Goal: Find specific page/section: Find specific page/section

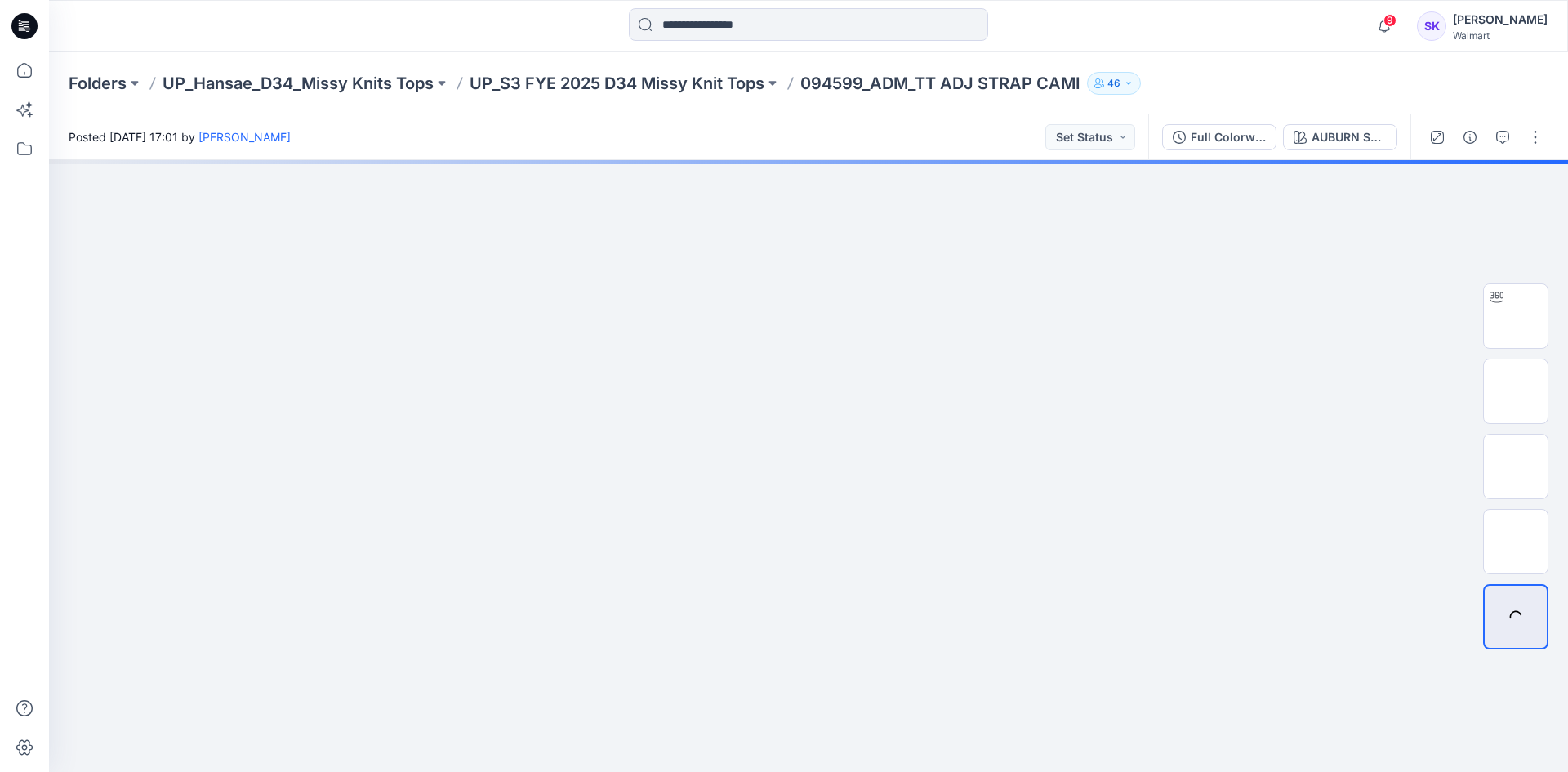
click at [240, 70] on div "Folders UP_Hansae_D34_Missy Knits Tops UP_S3 FYE 2025 D34 Missy Knit Tops 09459…" at bounding box center [807, 83] width 1518 height 62
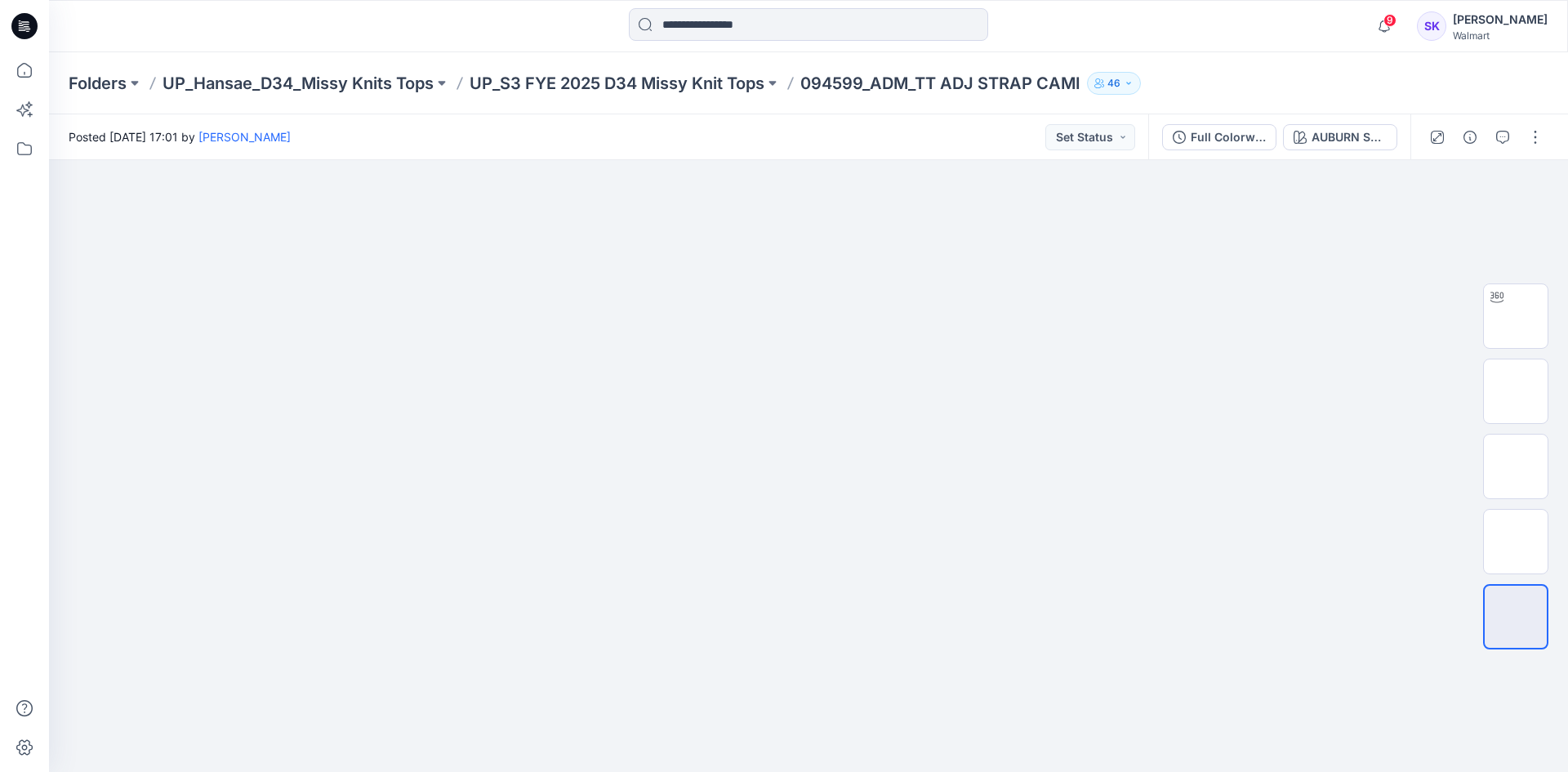
click at [334, 79] on p "UP_Hansae_D34_Missy Knits Tops" at bounding box center [298, 83] width 271 height 23
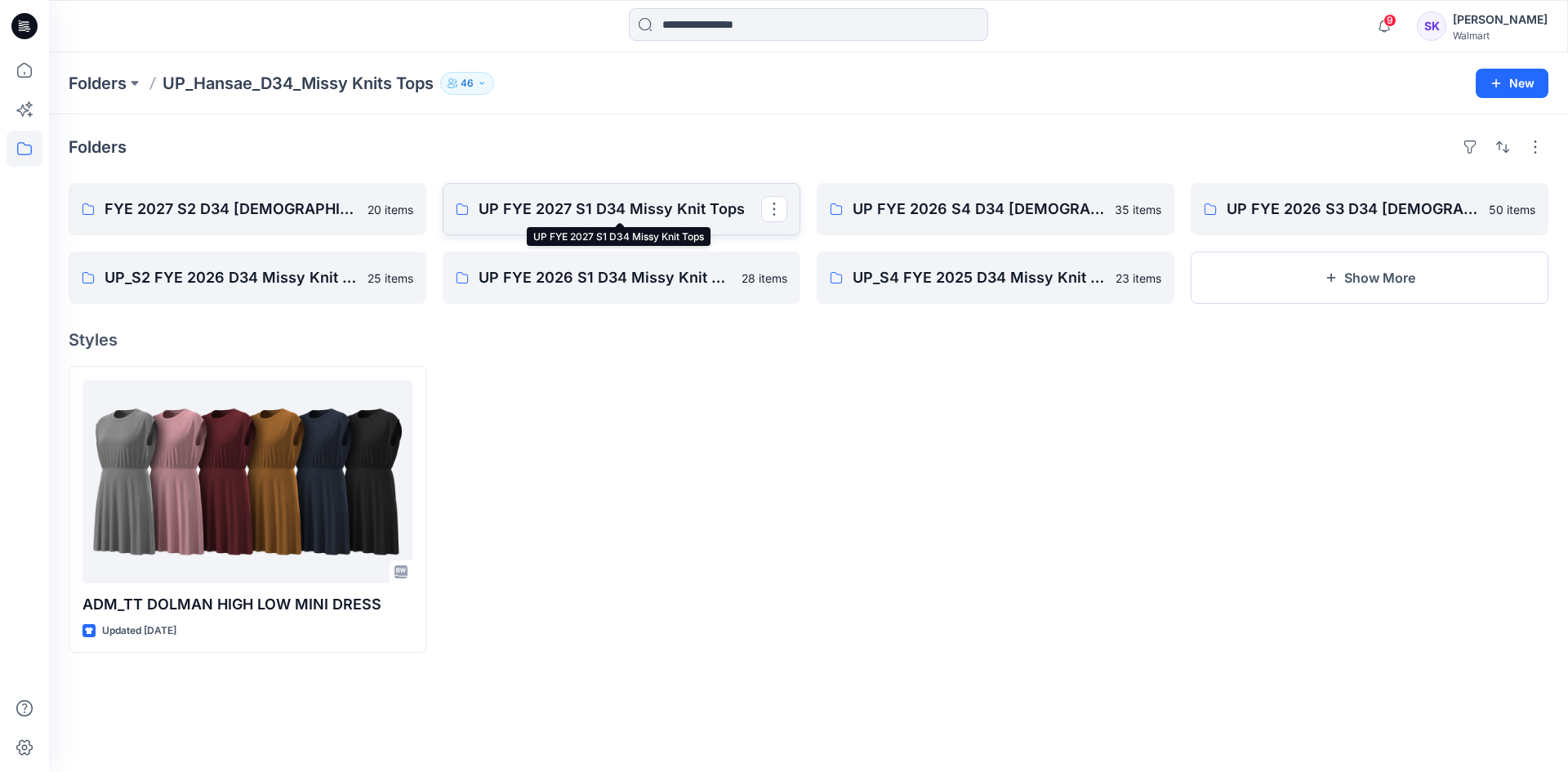
click at [611, 207] on p "UP FYE 2027 S1 D34 Missy Knit Tops" at bounding box center [620, 209] width 283 height 23
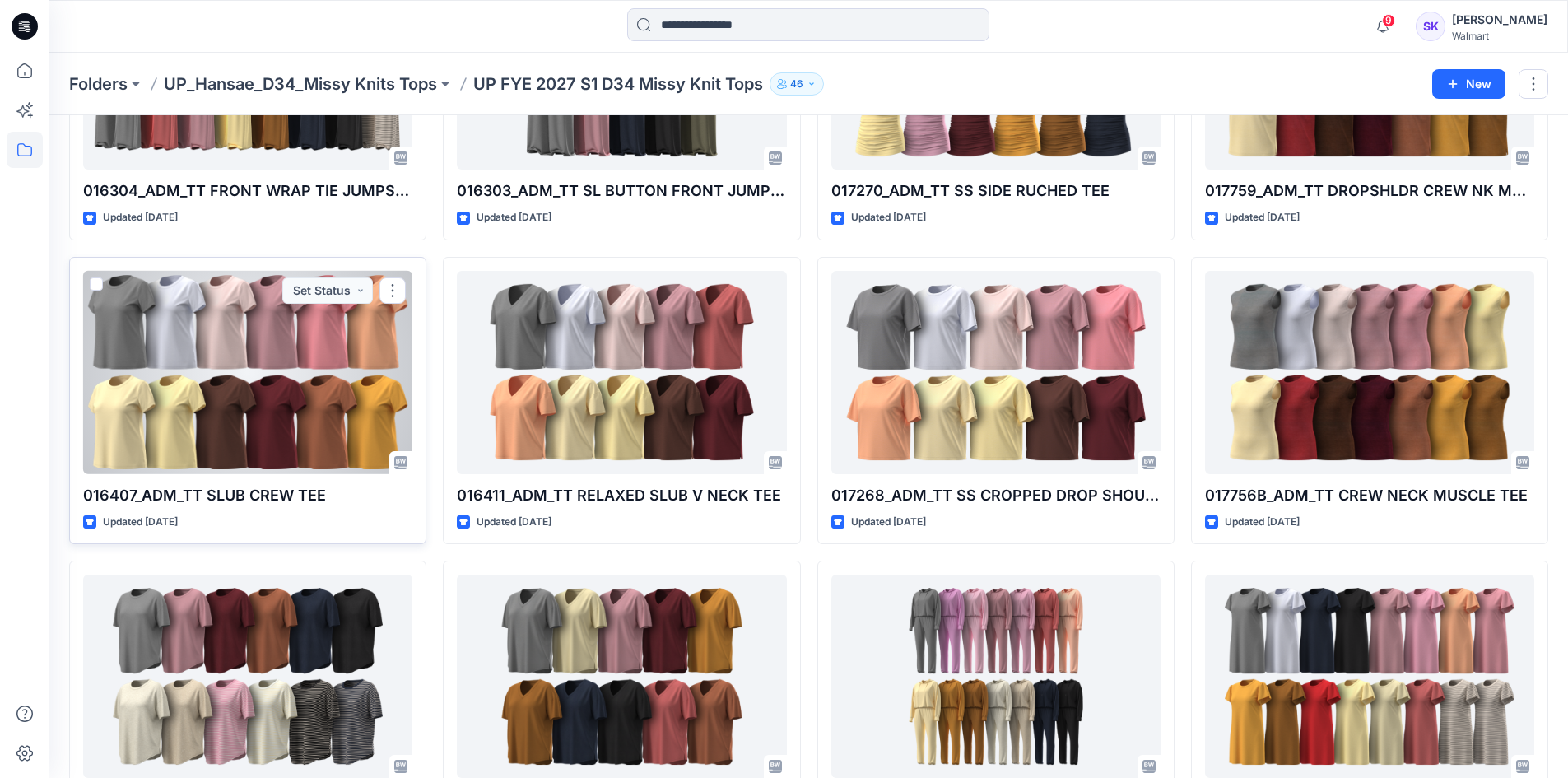
scroll to position [1621, 0]
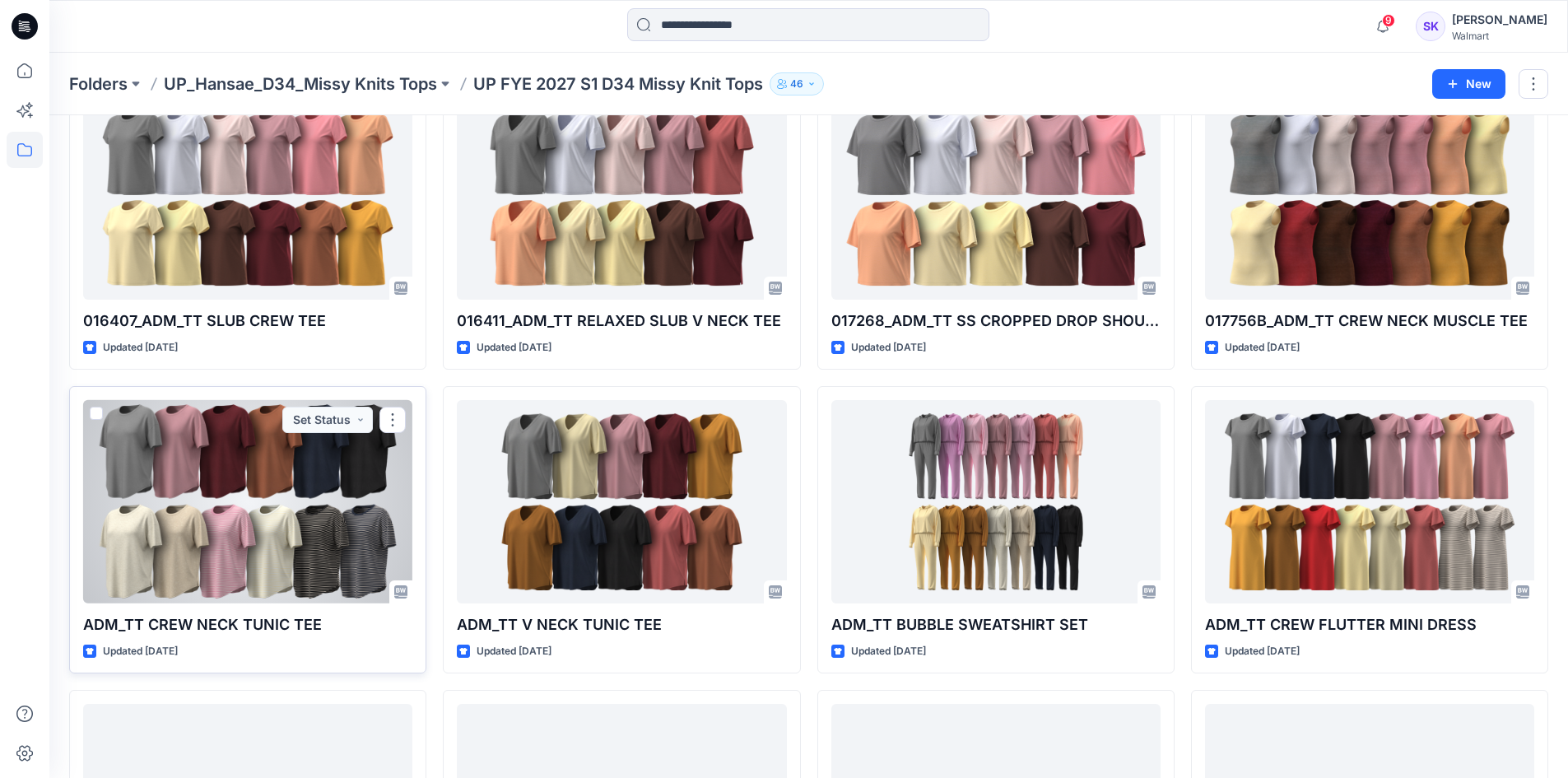
click at [218, 508] on div at bounding box center [248, 502] width 329 height 203
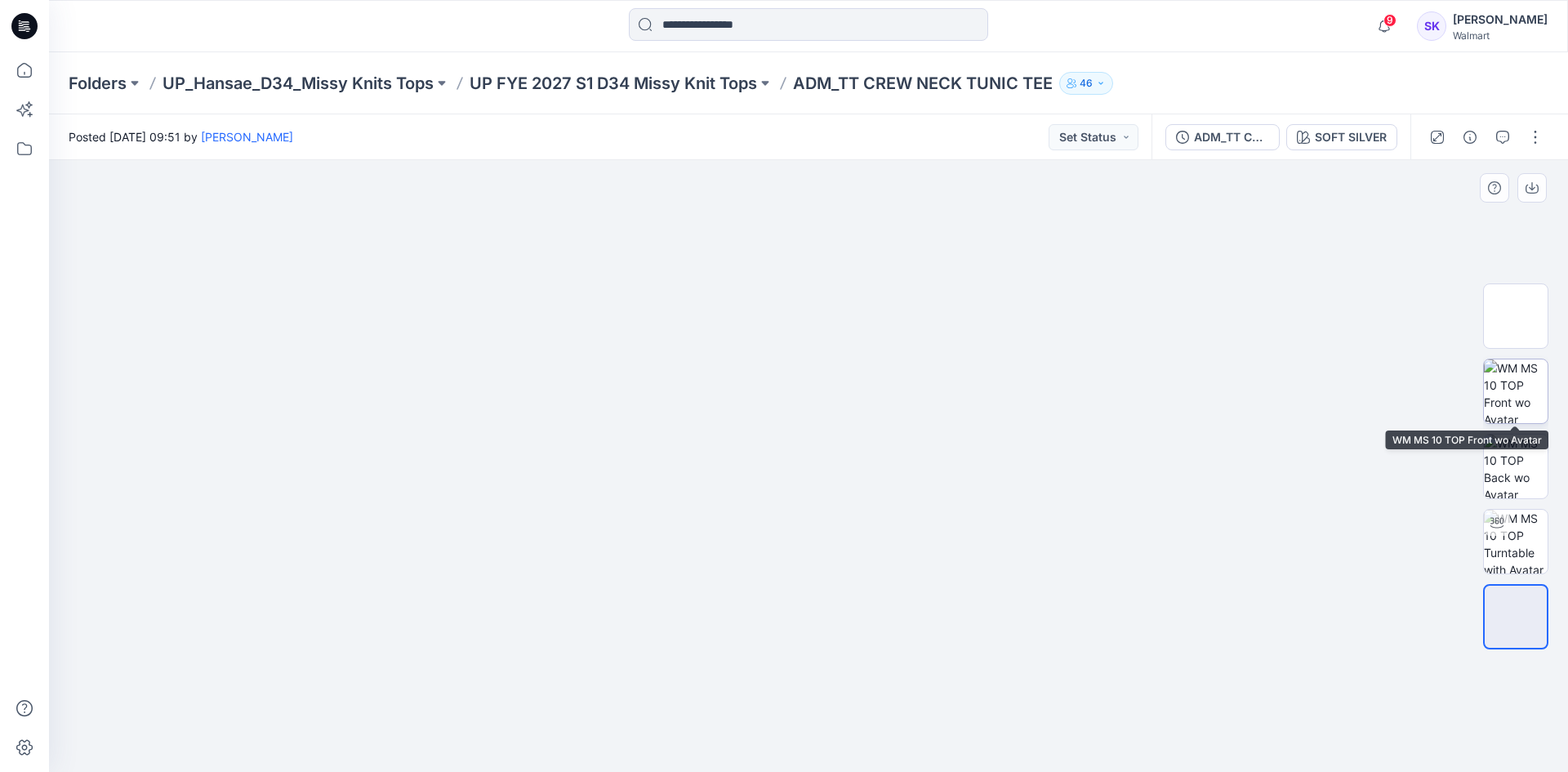
click at [1509, 417] on img at bounding box center [1515, 390] width 64 height 64
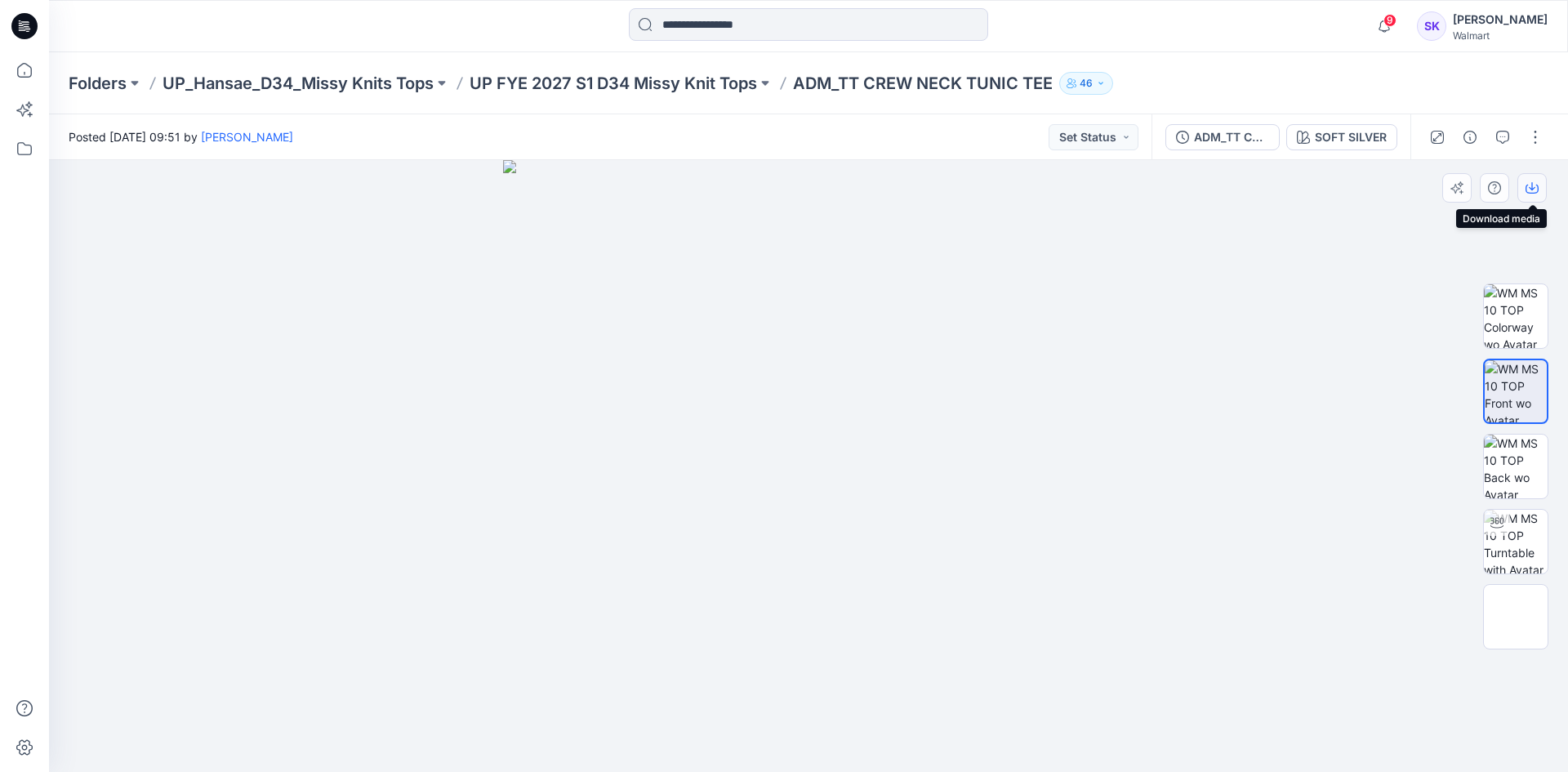
click at [1531, 187] on icon "button" at bounding box center [1532, 188] width 13 height 13
click at [1536, 461] on img at bounding box center [1515, 465] width 64 height 64
click at [1533, 187] on icon "button" at bounding box center [1532, 188] width 13 height 13
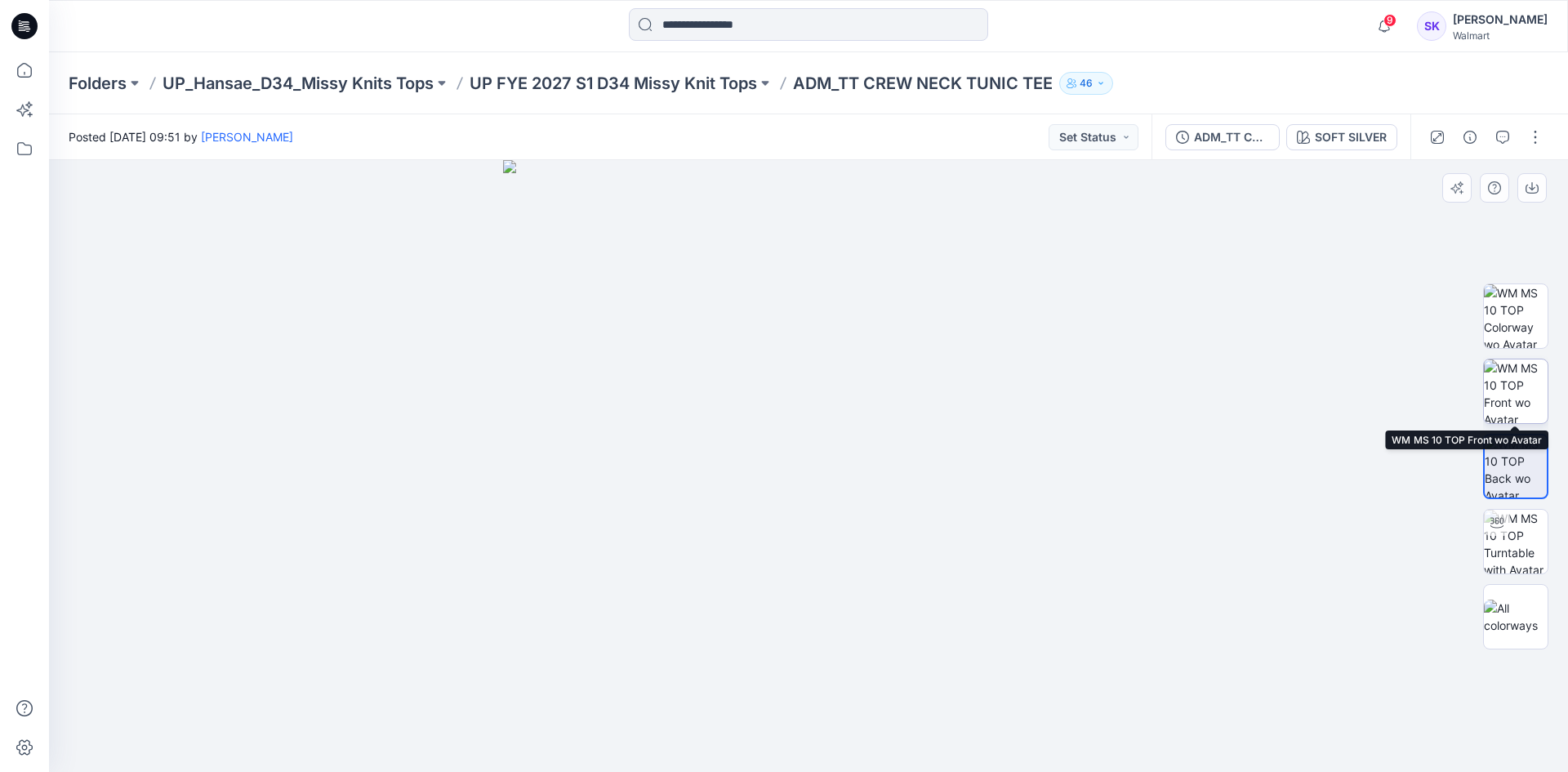
click at [1518, 384] on img at bounding box center [1515, 390] width 64 height 64
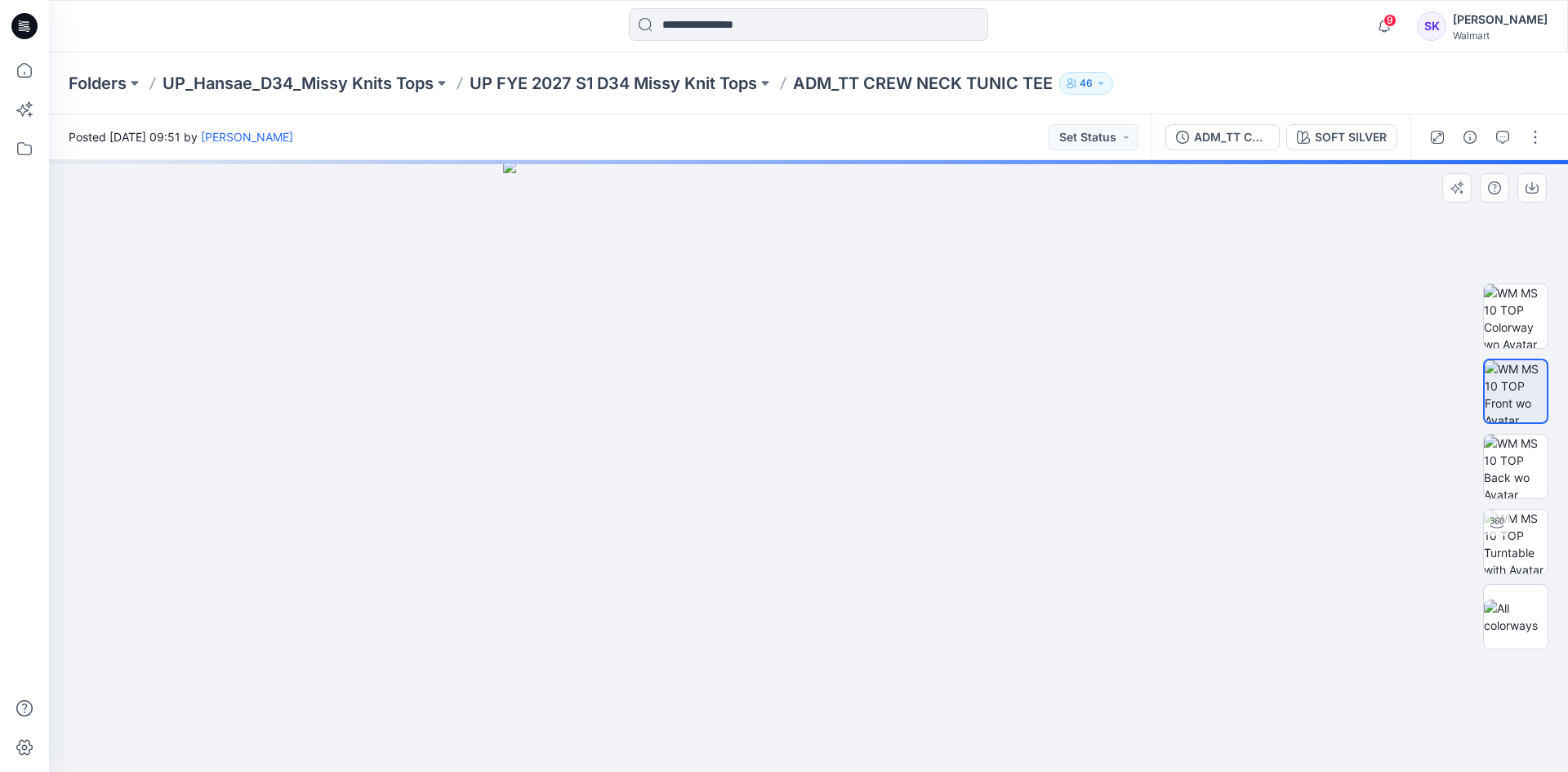
drag, startPoint x: 740, startPoint y: 354, endPoint x: 743, endPoint y: 344, distance: 10.4
click at [848, 433] on img at bounding box center [808, 465] width 611 height 611
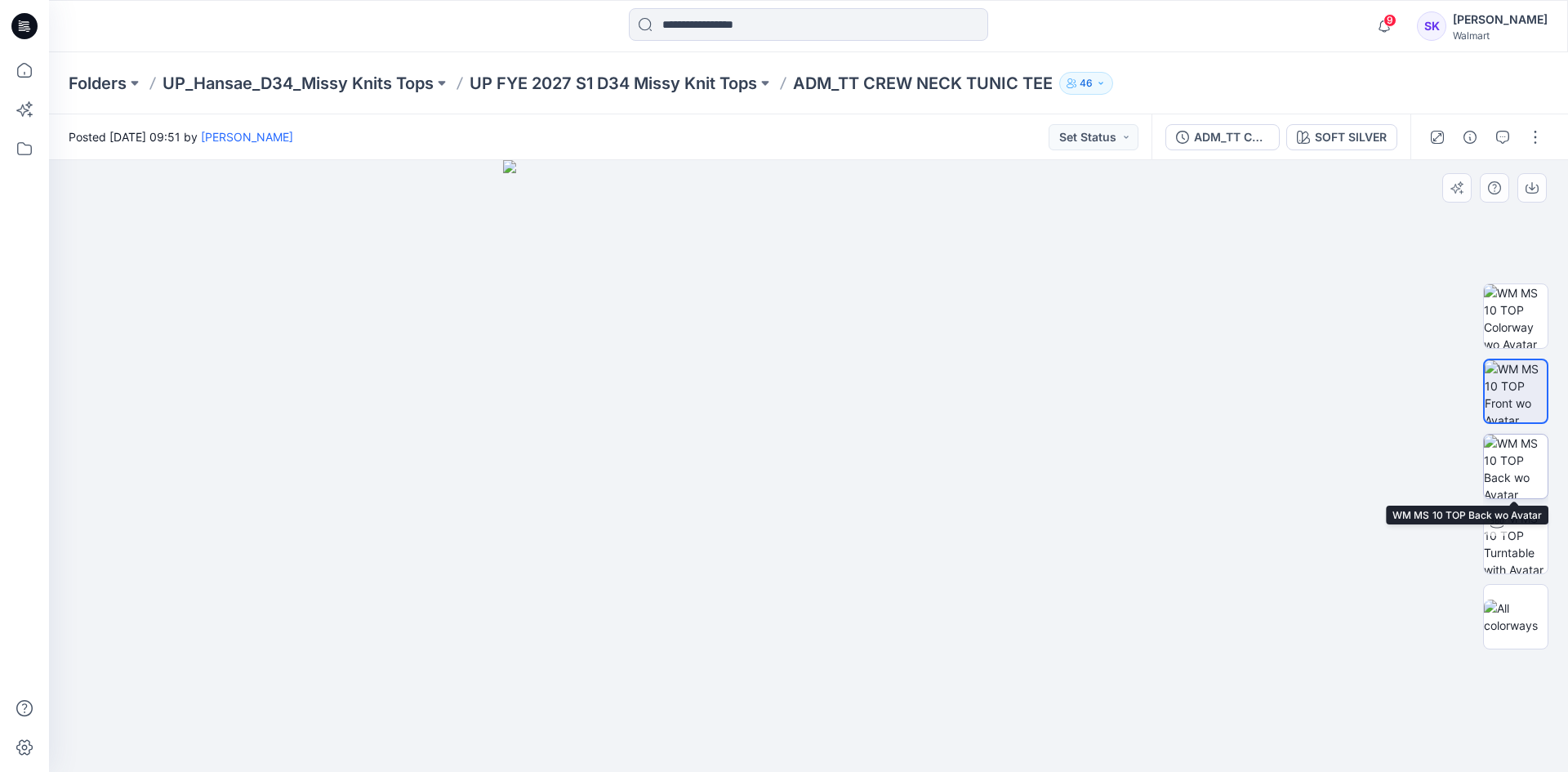
click at [1509, 495] on img at bounding box center [1515, 465] width 64 height 64
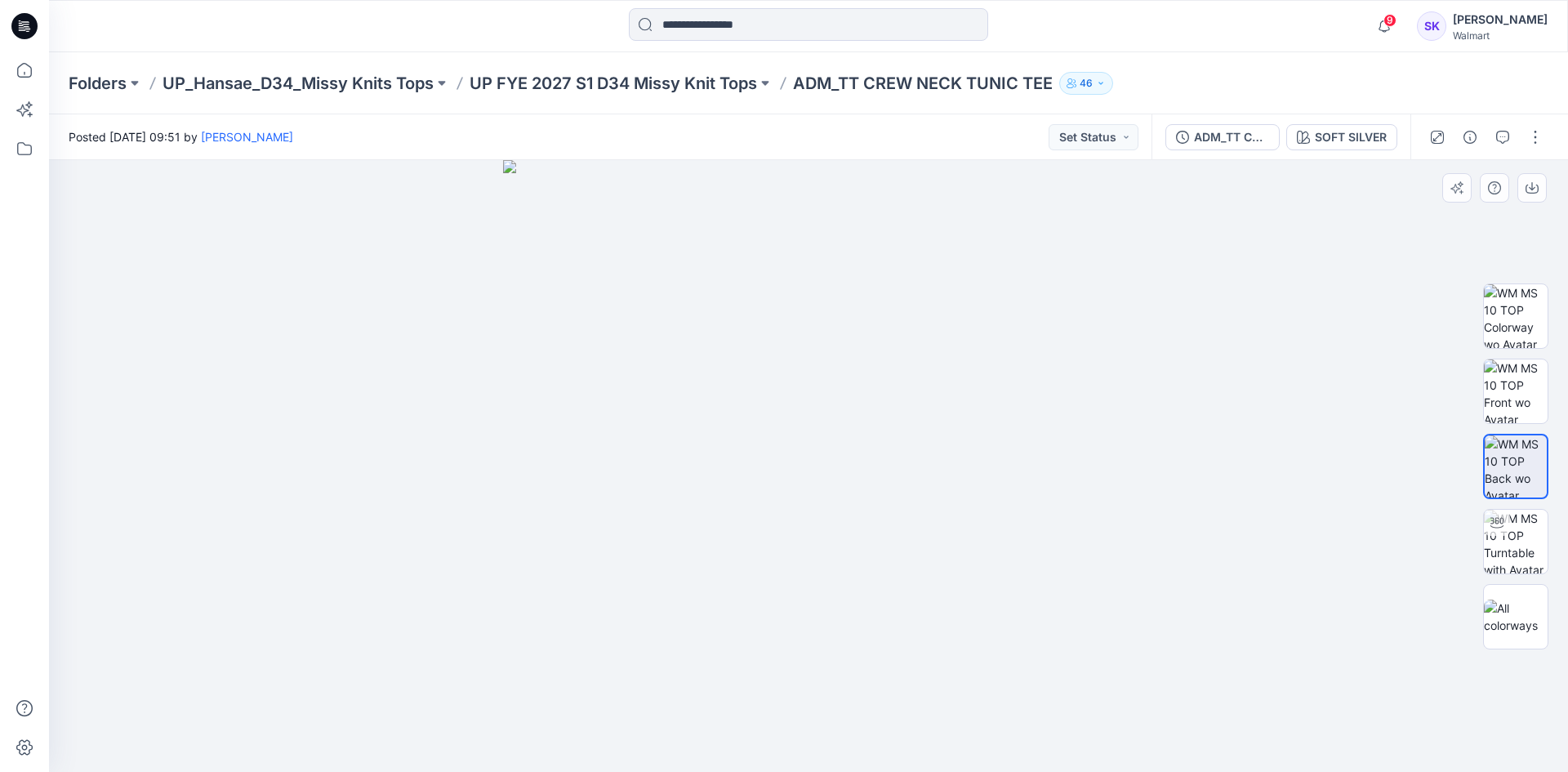
click at [1432, 330] on div at bounding box center [807, 465] width 1518 height 611
click at [1154, 413] on div at bounding box center [807, 465] width 1518 height 611
click at [1530, 190] on icon "button" at bounding box center [1532, 188] width 13 height 13
